Goal: Task Accomplishment & Management: Use online tool/utility

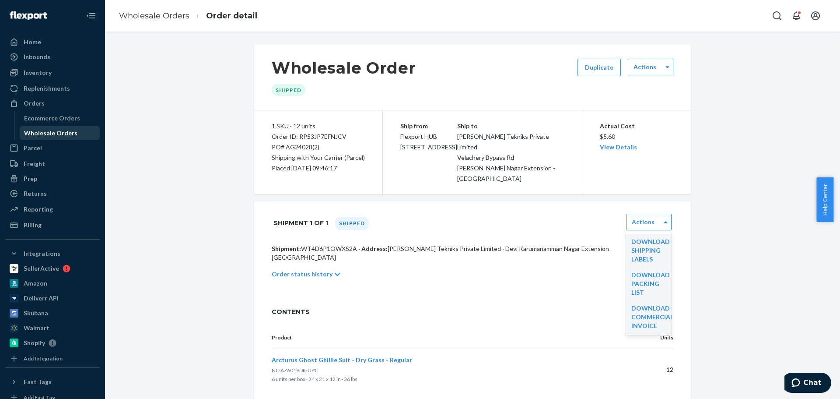
click at [63, 135] on div "Wholesale Orders" at bounding box center [50, 133] width 53 height 9
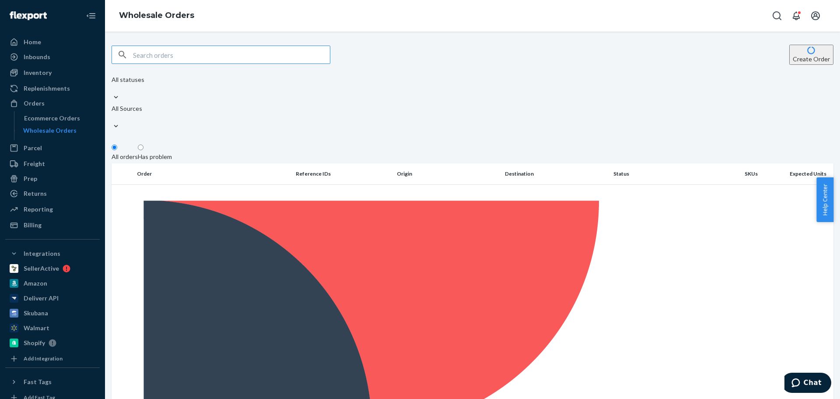
click at [183, 57] on input "text" at bounding box center [231, 55] width 197 height 18
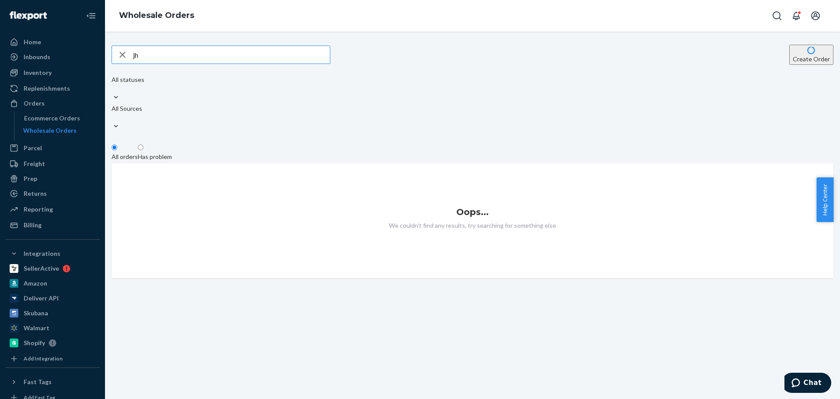
type input "j"
type input "hangar"
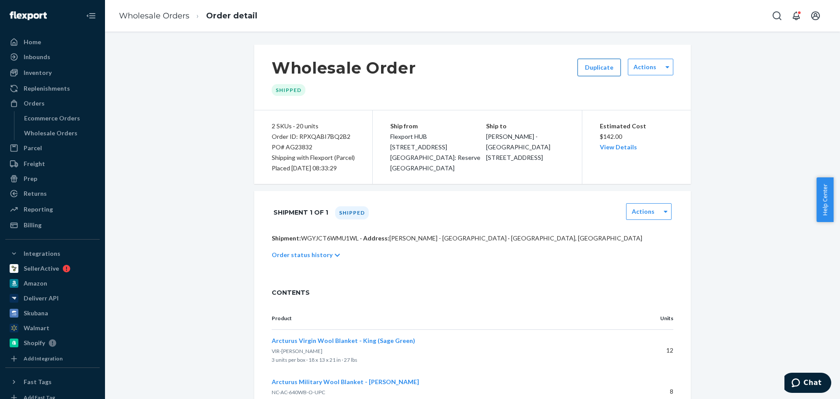
click at [591, 65] on button "Duplicate" at bounding box center [599, 68] width 43 height 18
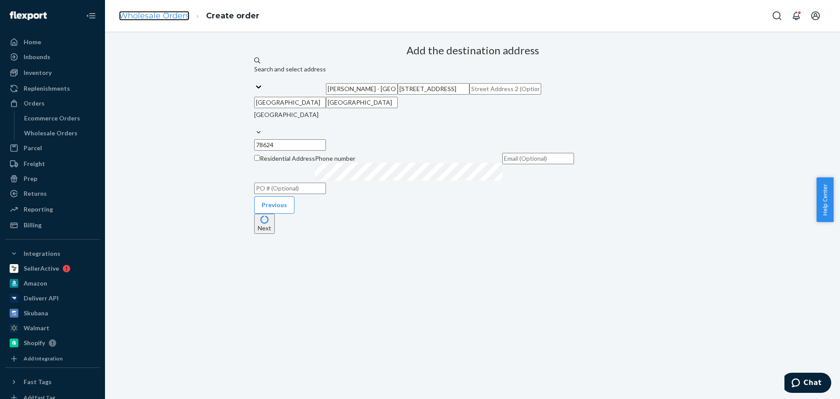
click at [179, 20] on link "Wholesale Orders" at bounding box center [154, 16] width 70 height 10
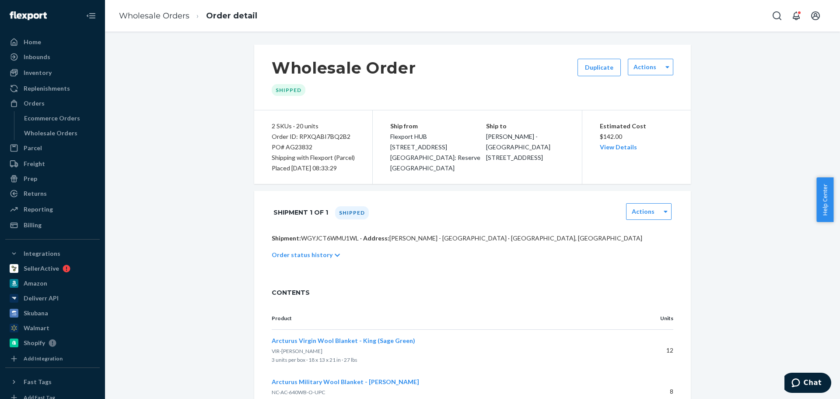
click at [298, 145] on div "PO# AG23832" at bounding box center [313, 147] width 83 height 11
copy div "AG23832"
click at [592, 62] on button "Duplicate" at bounding box center [599, 68] width 43 height 18
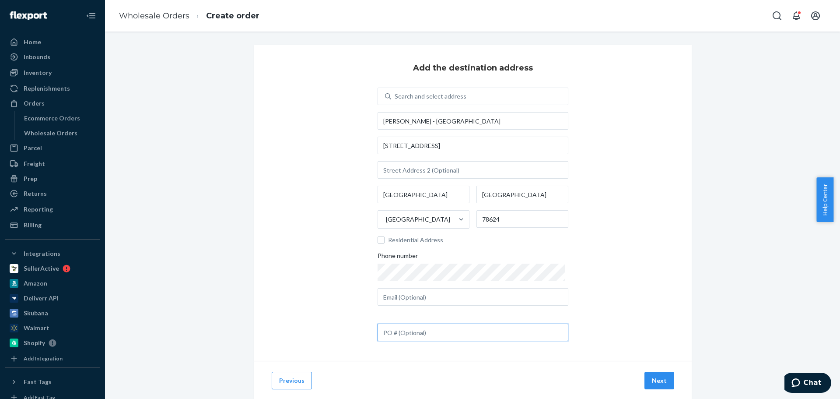
click at [416, 334] on input "text" at bounding box center [473, 332] width 191 height 18
paste input "AG23832"
type input "AG23832(2)"
click at [652, 381] on button "Next" at bounding box center [660, 381] width 30 height 18
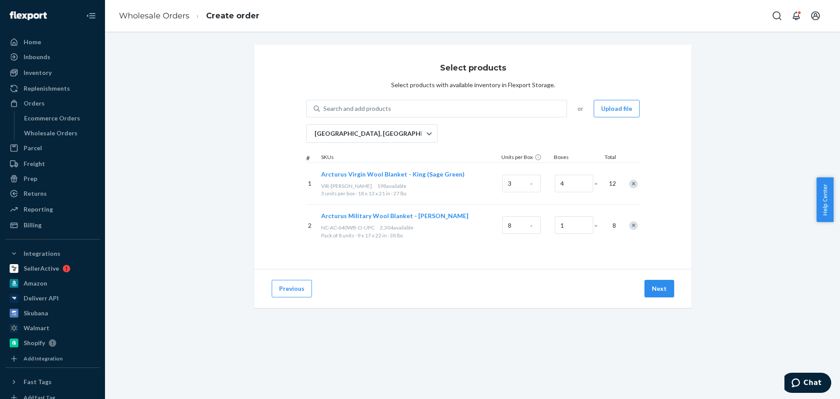
click at [629, 177] on div at bounding box center [629, 183] width 22 height 23
click at [629, 186] on div "Remove Item" at bounding box center [633, 183] width 9 height 9
click at [653, 291] on button "Next" at bounding box center [660, 289] width 30 height 18
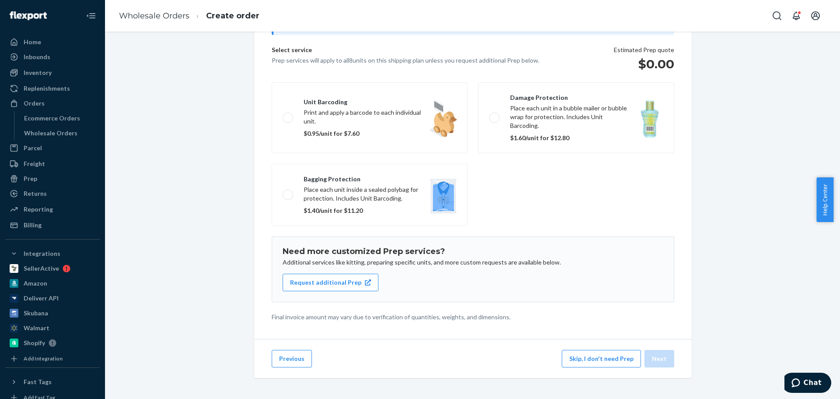
scroll to position [54, 0]
click at [597, 358] on button "Skip, I don't need Prep" at bounding box center [601, 359] width 79 height 18
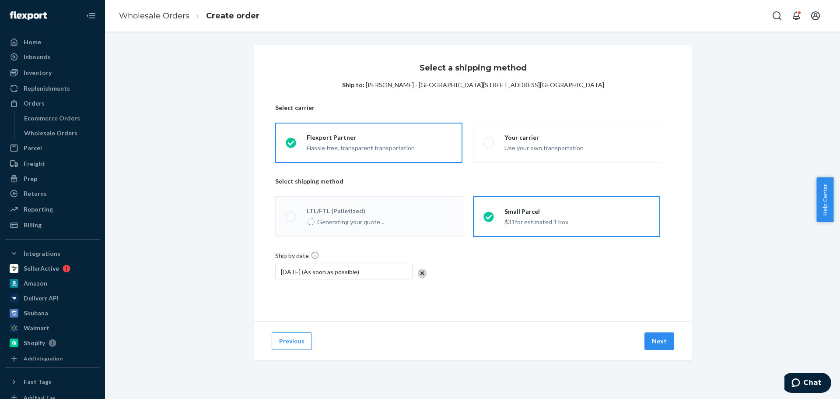
click at [542, 219] on div "$31 for estimated 1 box" at bounding box center [537, 221] width 64 height 11
click at [489, 219] on input "Small Parcel $31 for estimated 1 box" at bounding box center [487, 217] width 6 height 6
click at [659, 339] on button "Next" at bounding box center [660, 341] width 30 height 18
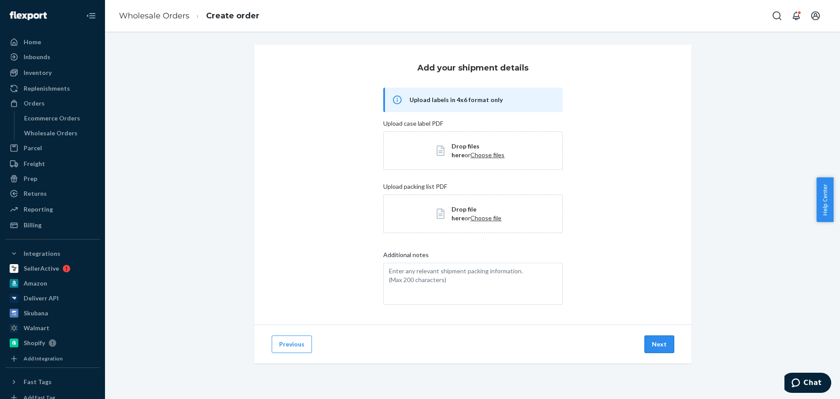
click at [659, 341] on button "Next" at bounding box center [660, 344] width 30 height 18
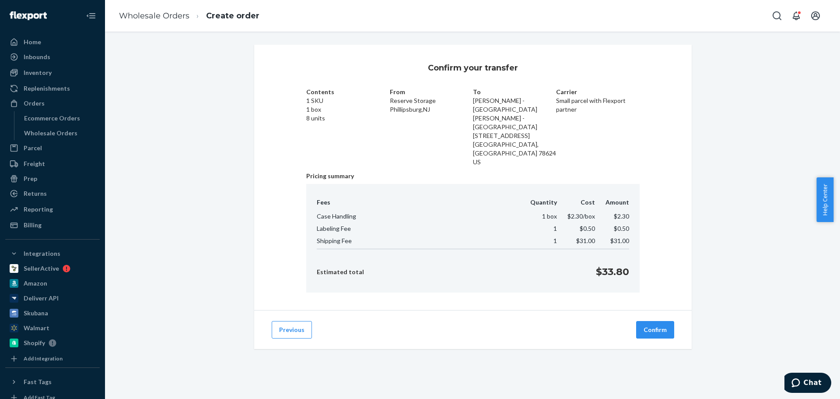
click at [647, 321] on button "Confirm" at bounding box center [655, 330] width 38 height 18
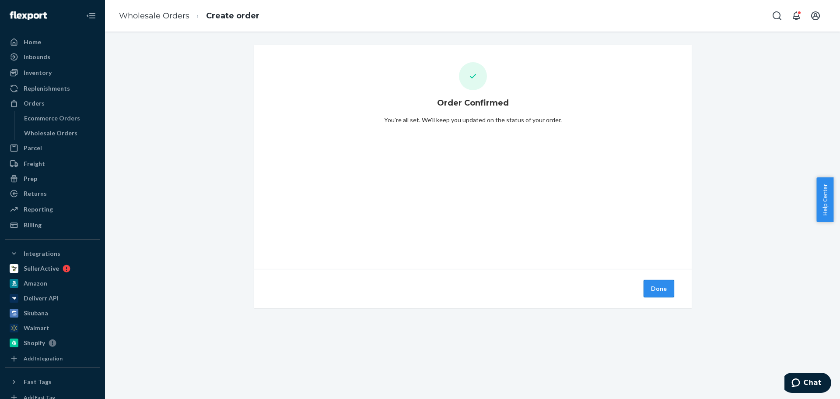
click at [656, 288] on button "Done" at bounding box center [659, 289] width 31 height 18
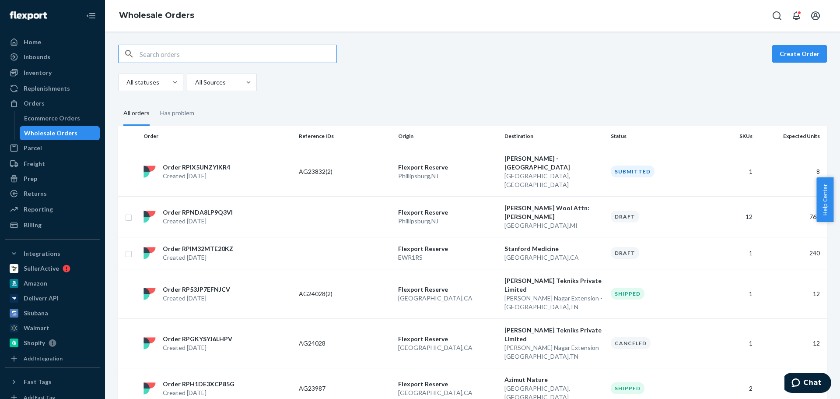
click at [467, 172] on p "[GEOGRAPHIC_DATA] , [GEOGRAPHIC_DATA]" at bounding box center [447, 176] width 99 height 9
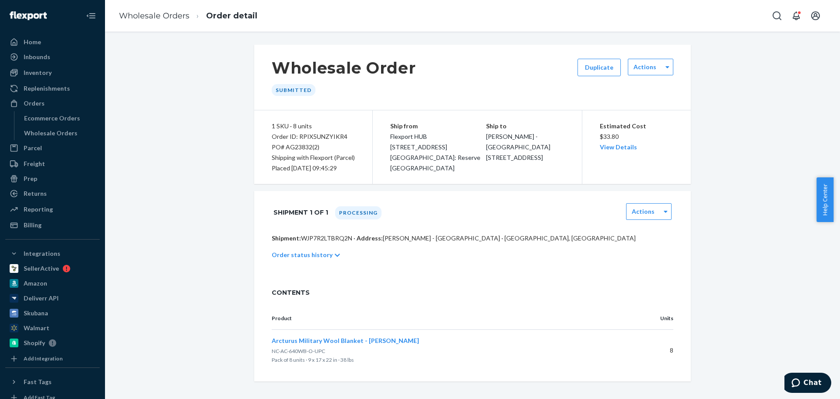
click at [286, 136] on div "Order ID: RPIX5UNZYIKR4" at bounding box center [313, 136] width 83 height 11
copy div "Order ID: RPIX5UNZYIKR4"
